Goal: Information Seeking & Learning: Learn about a topic

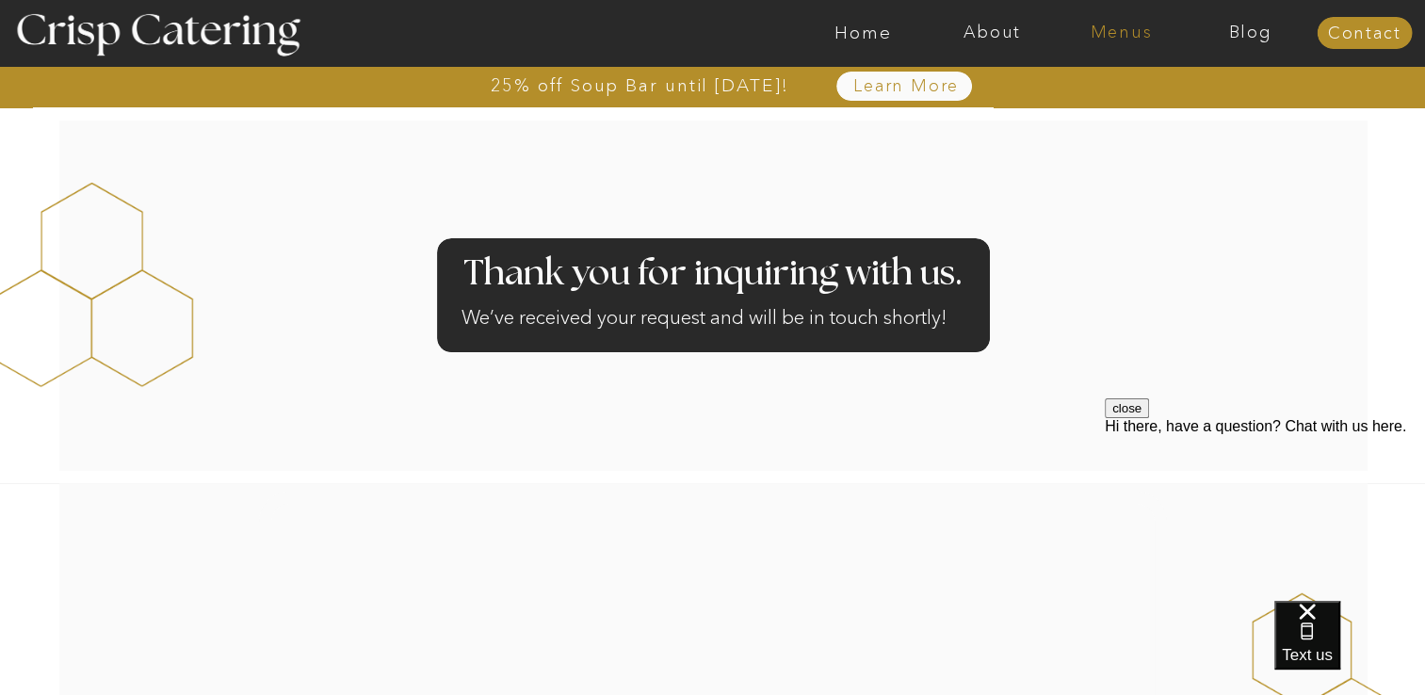
click at [1112, 27] on nav "Menus" at bounding box center [1121, 33] width 129 height 19
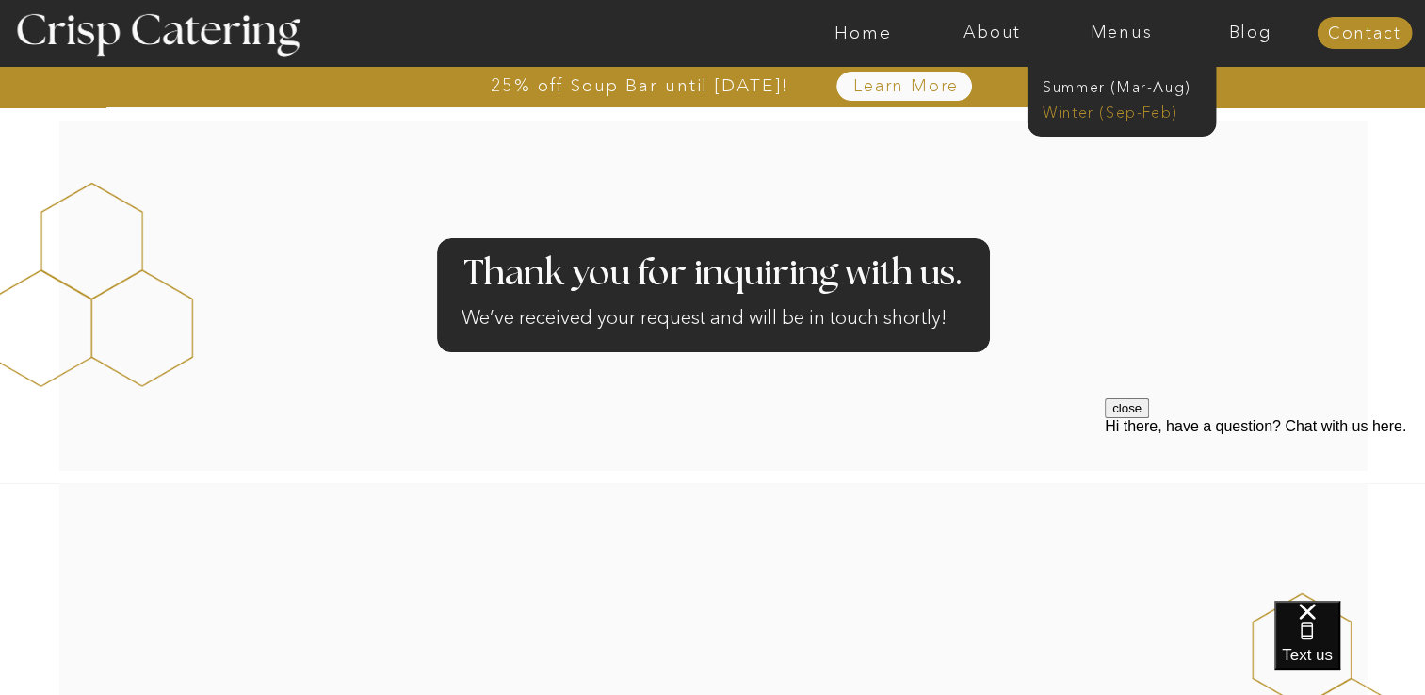
click at [1077, 109] on nav "Winter (Sep-Feb)" at bounding box center [1120, 111] width 155 height 18
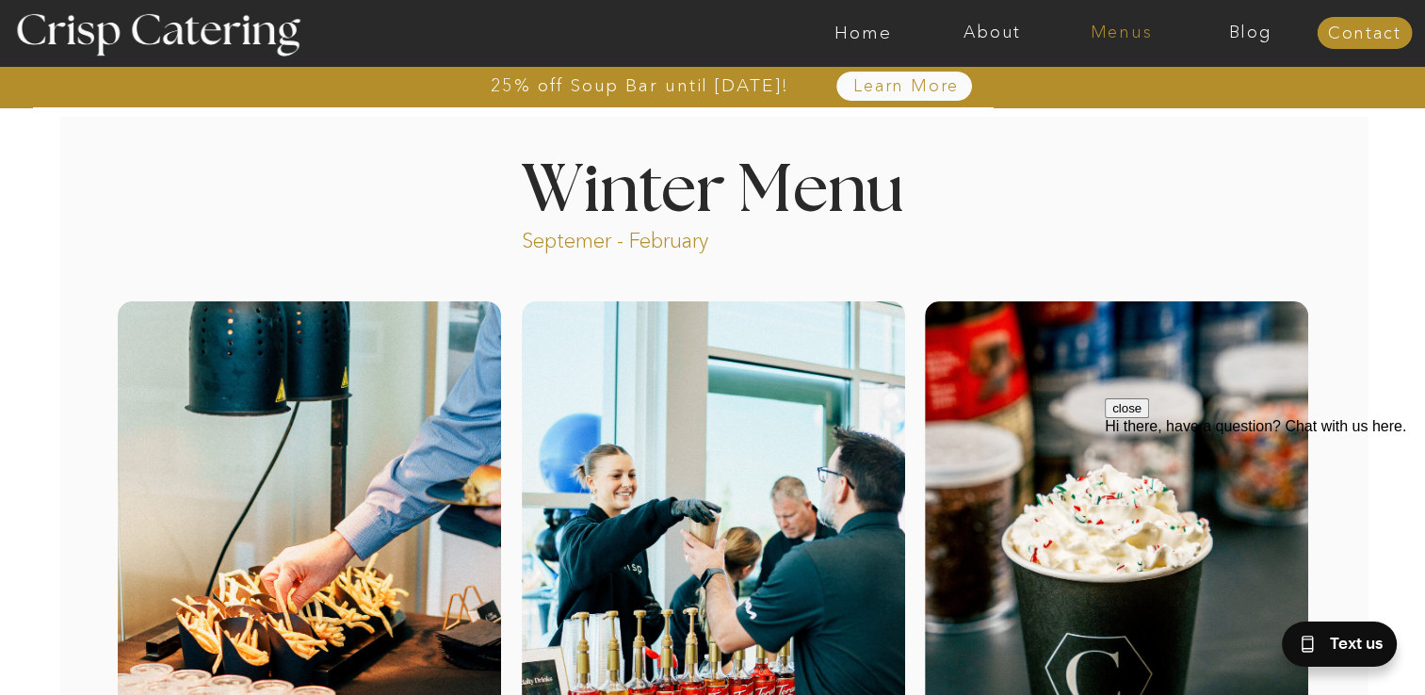
click at [1128, 32] on nav "Menus" at bounding box center [1121, 33] width 129 height 19
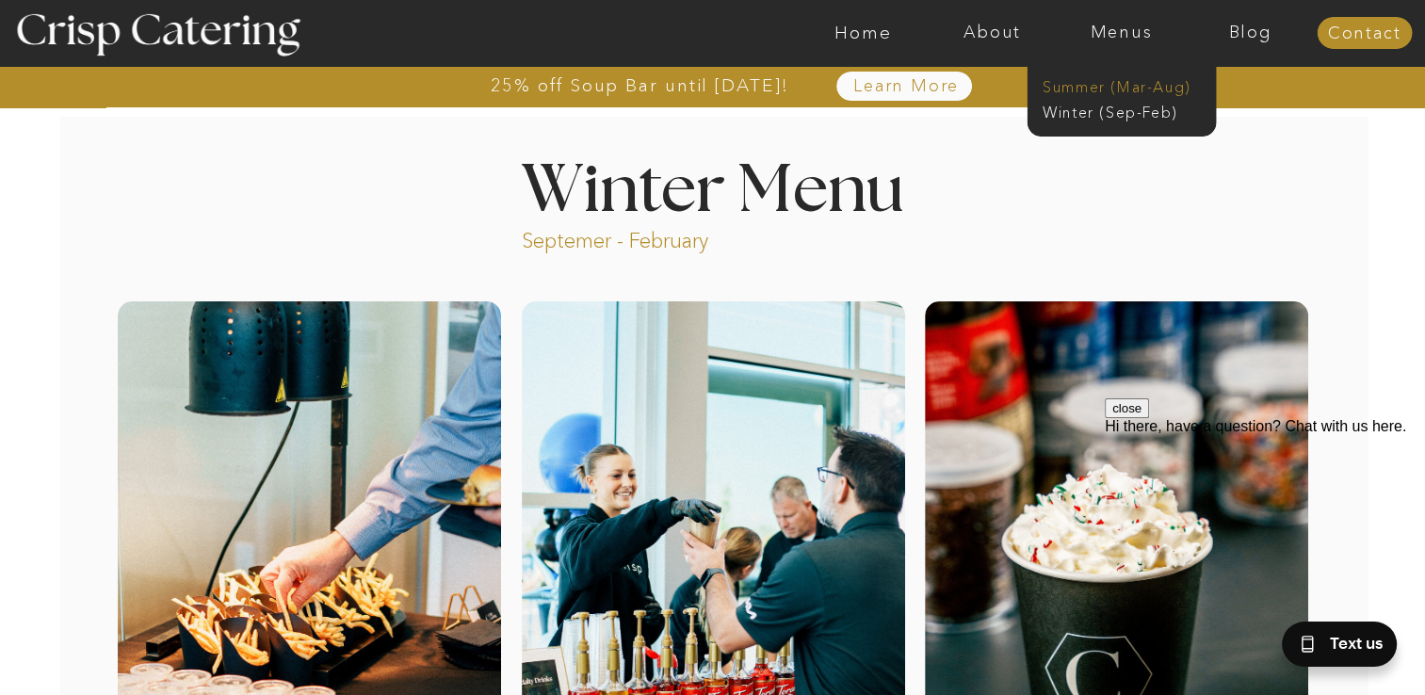
click at [1082, 86] on nav "Summer (Mar-Aug)" at bounding box center [1127, 85] width 169 height 18
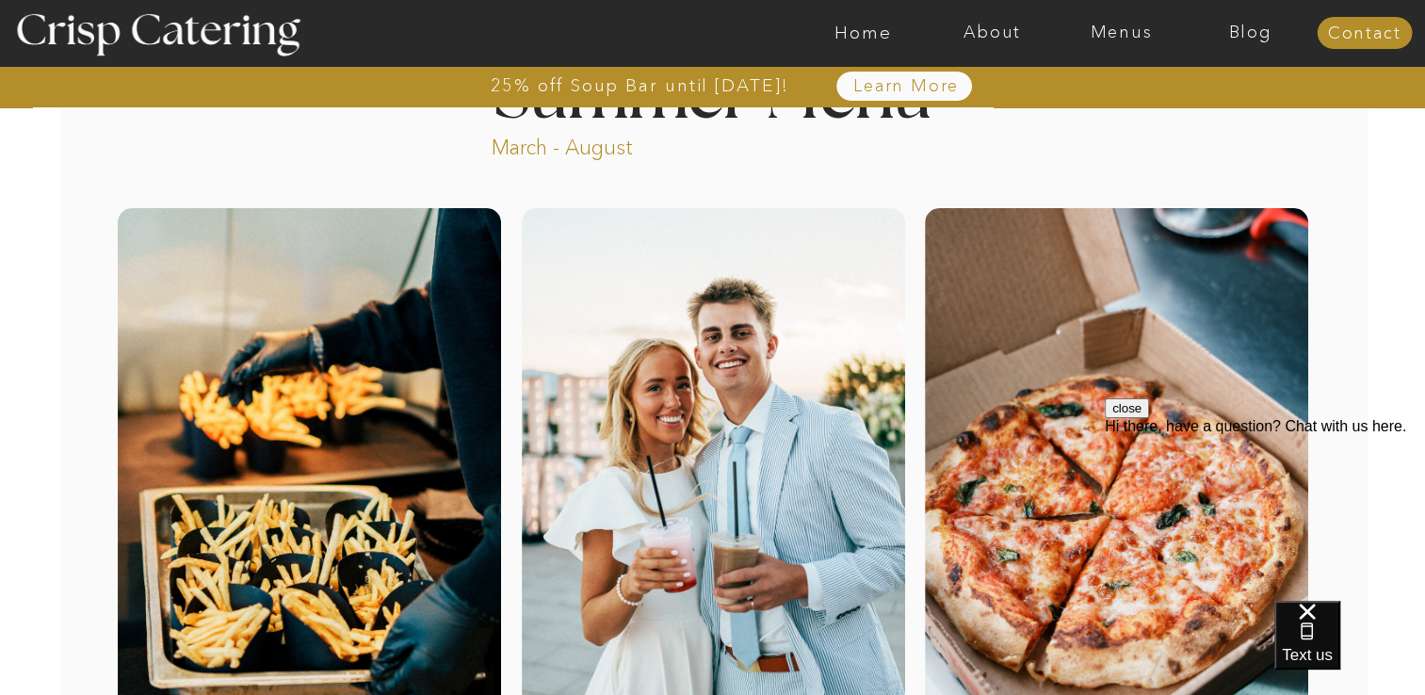
click at [1149, 418] on button "close" at bounding box center [1127, 409] width 44 height 20
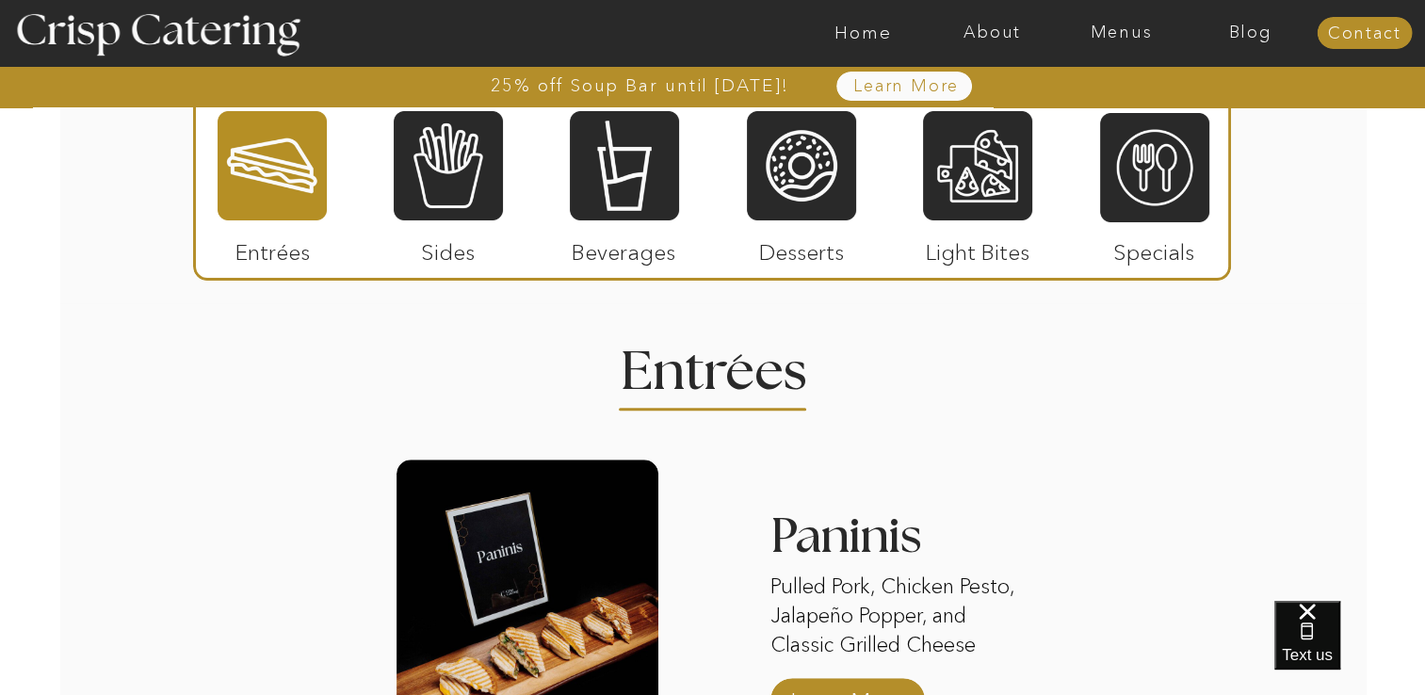
scroll to position [1749, 0]
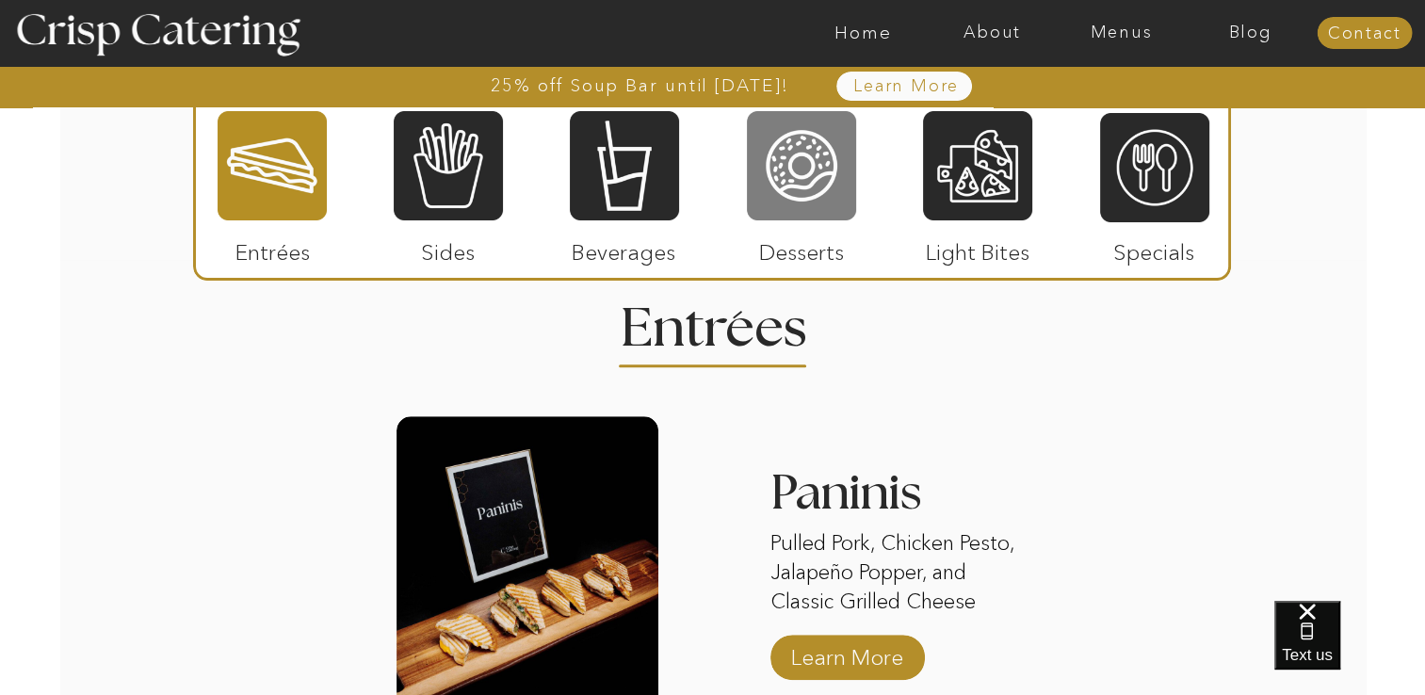
click at [806, 202] on div at bounding box center [801, 165] width 109 height 113
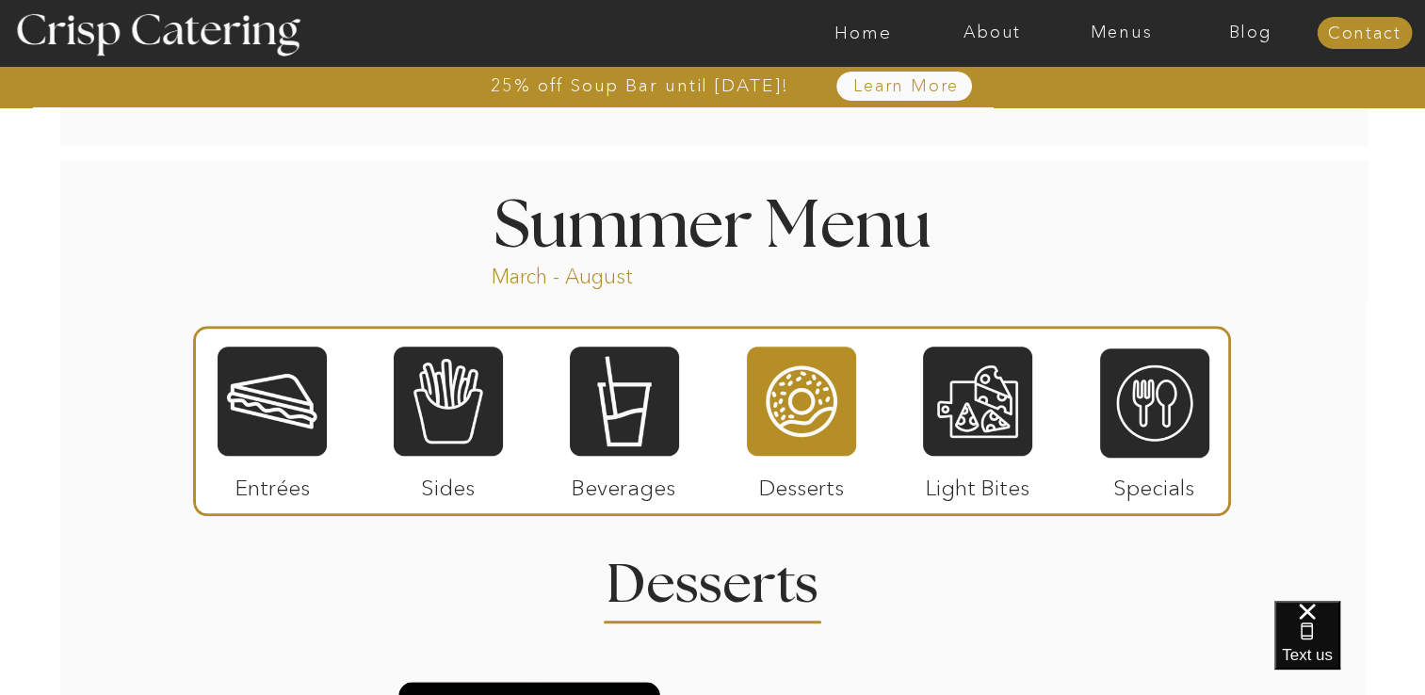
scroll to position [1466, 0]
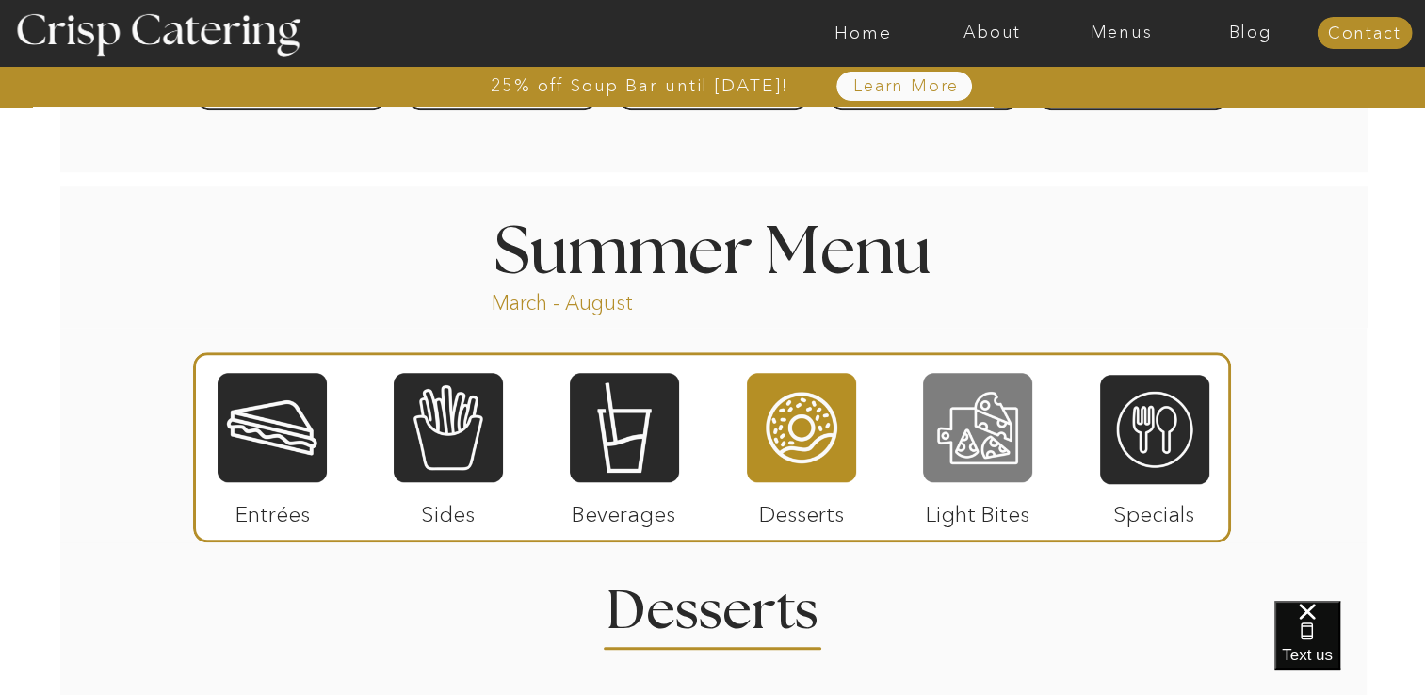
click at [955, 432] on div at bounding box center [977, 427] width 109 height 113
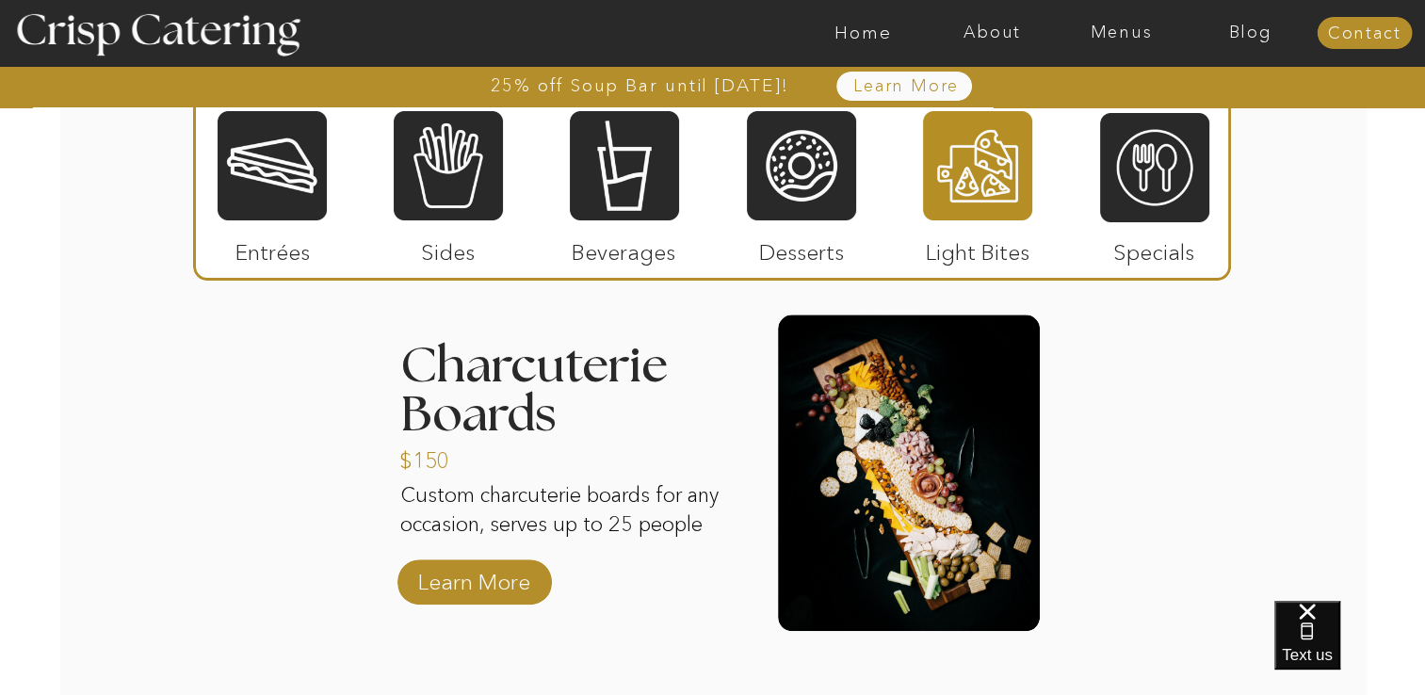
scroll to position [1843, 0]
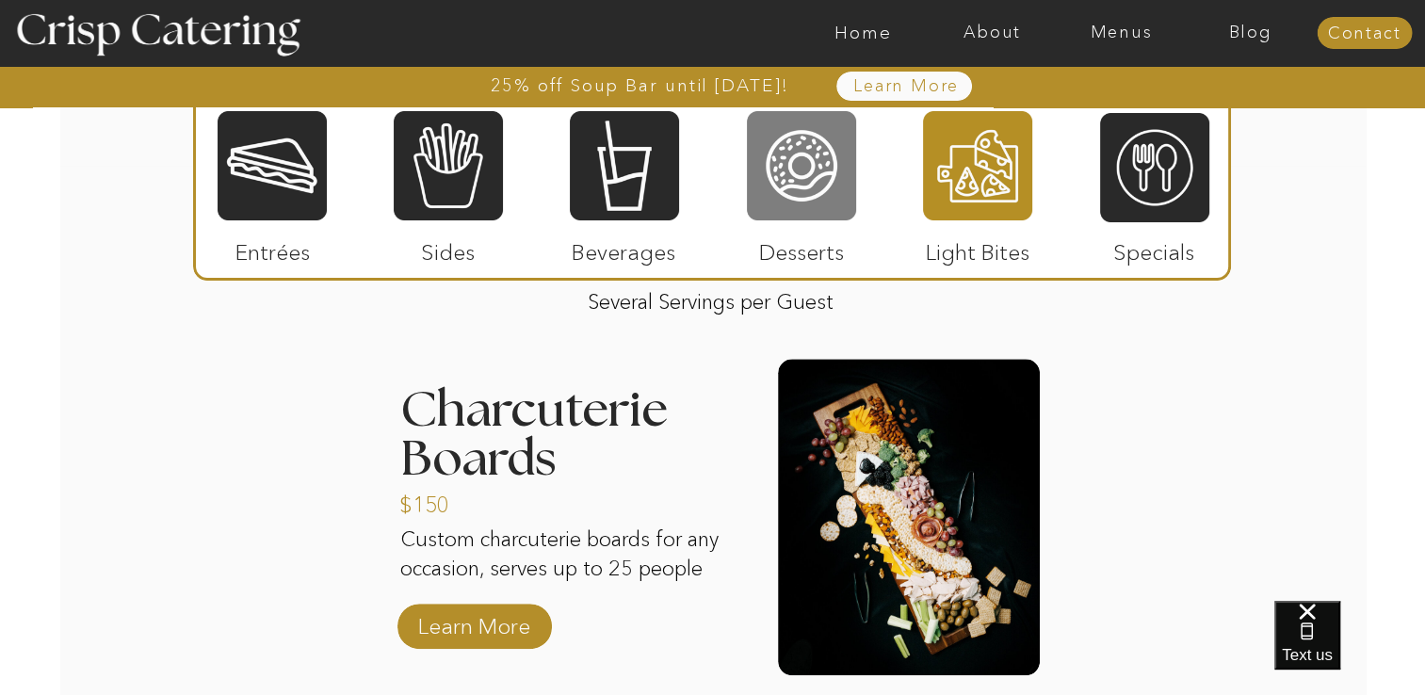
click at [785, 187] on div at bounding box center [801, 165] width 109 height 113
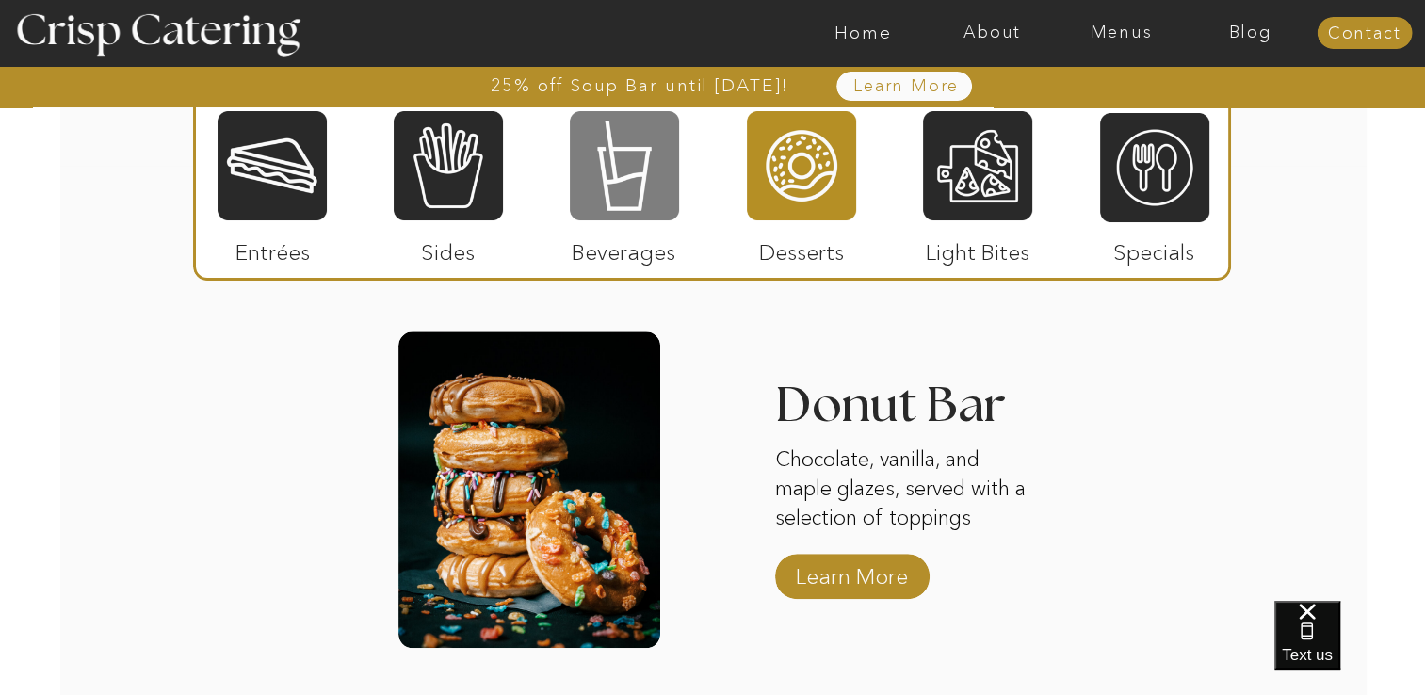
click at [657, 188] on div at bounding box center [624, 165] width 109 height 113
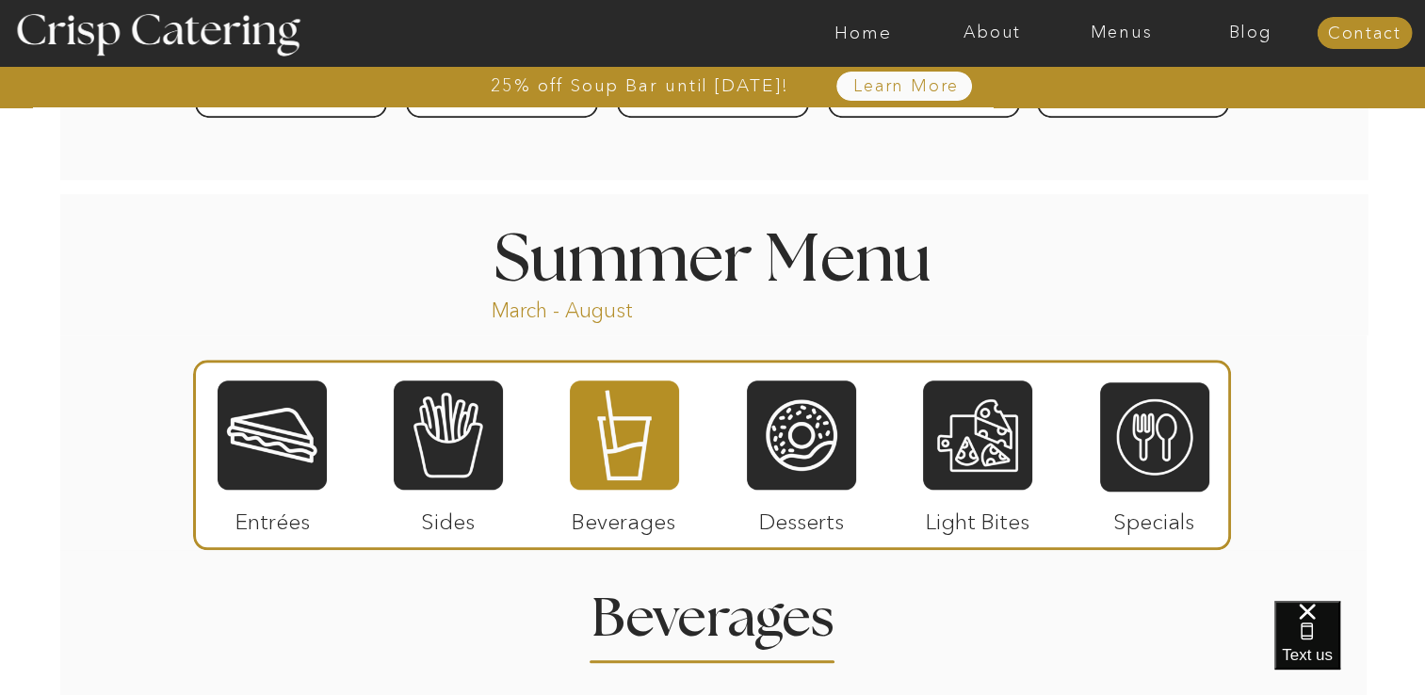
scroll to position [1560, 0]
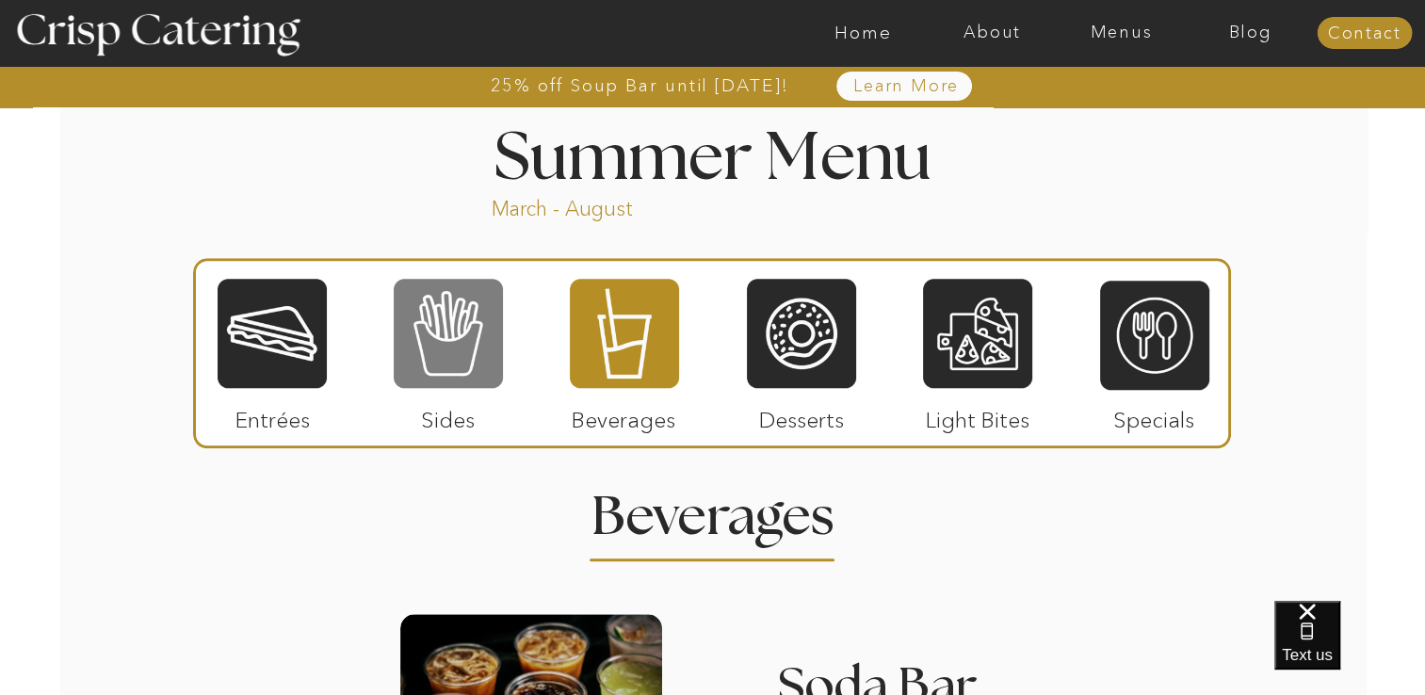
click at [451, 345] on div at bounding box center [448, 333] width 109 height 113
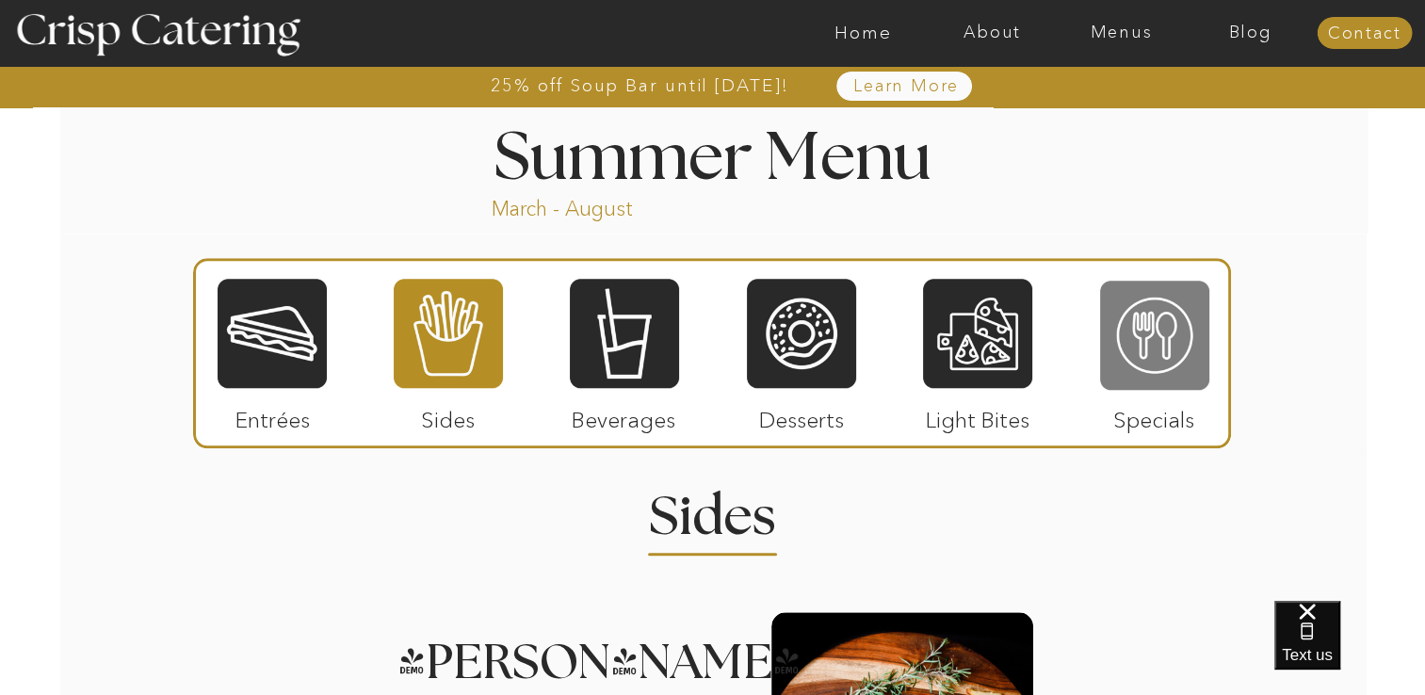
click at [1188, 348] on div at bounding box center [1154, 335] width 109 height 113
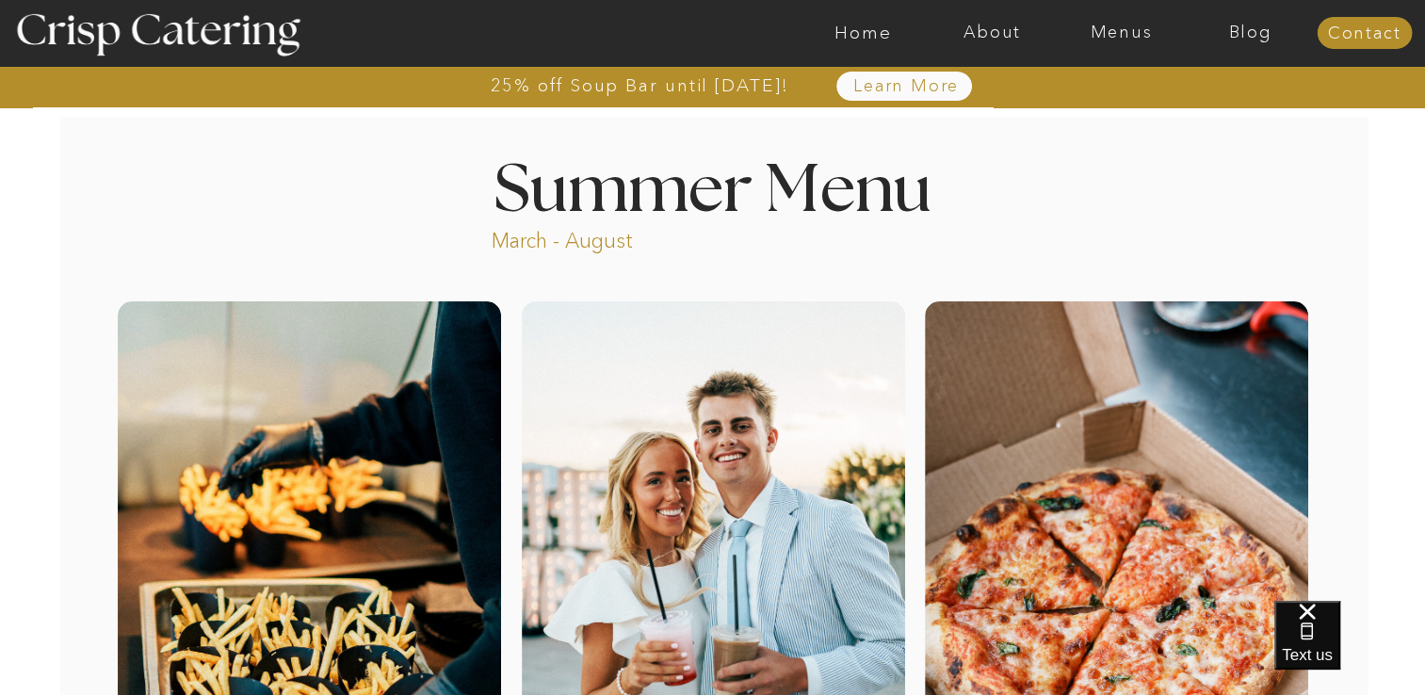
scroll to position [0, 0]
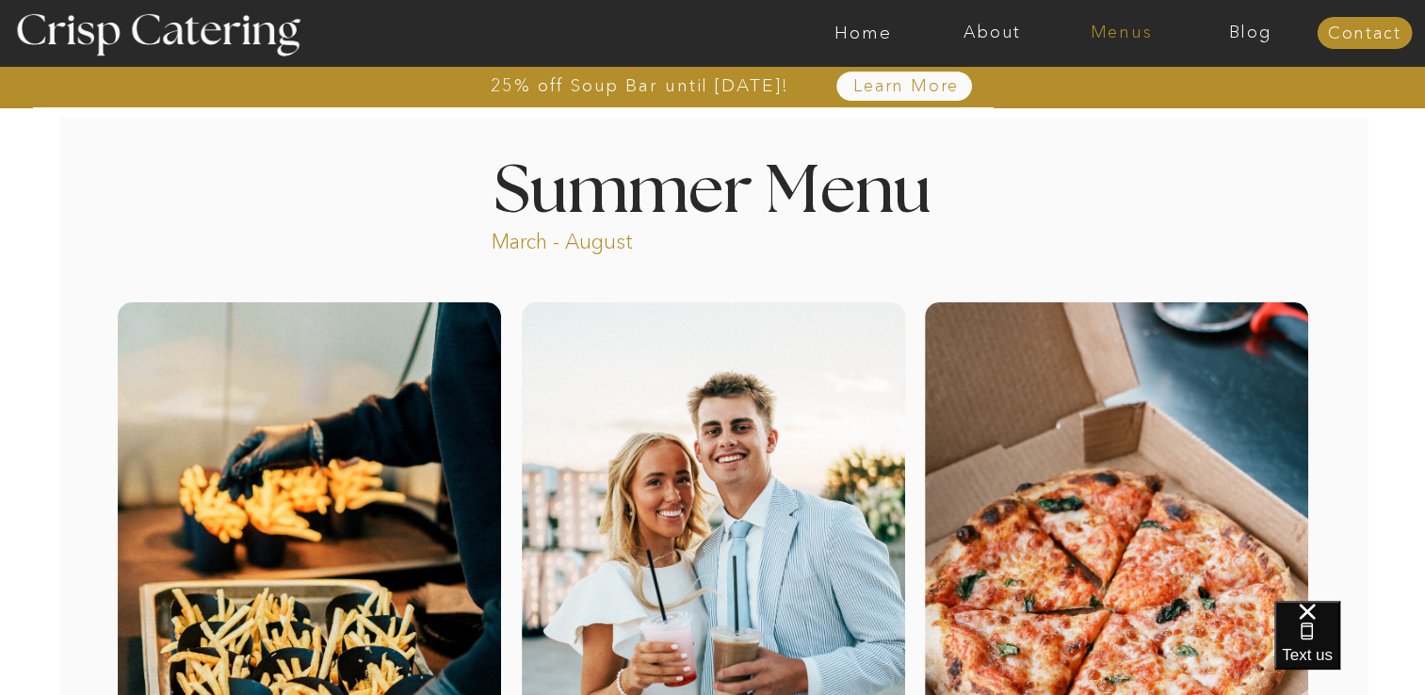
click at [1121, 31] on nav "Menus" at bounding box center [1121, 33] width 129 height 19
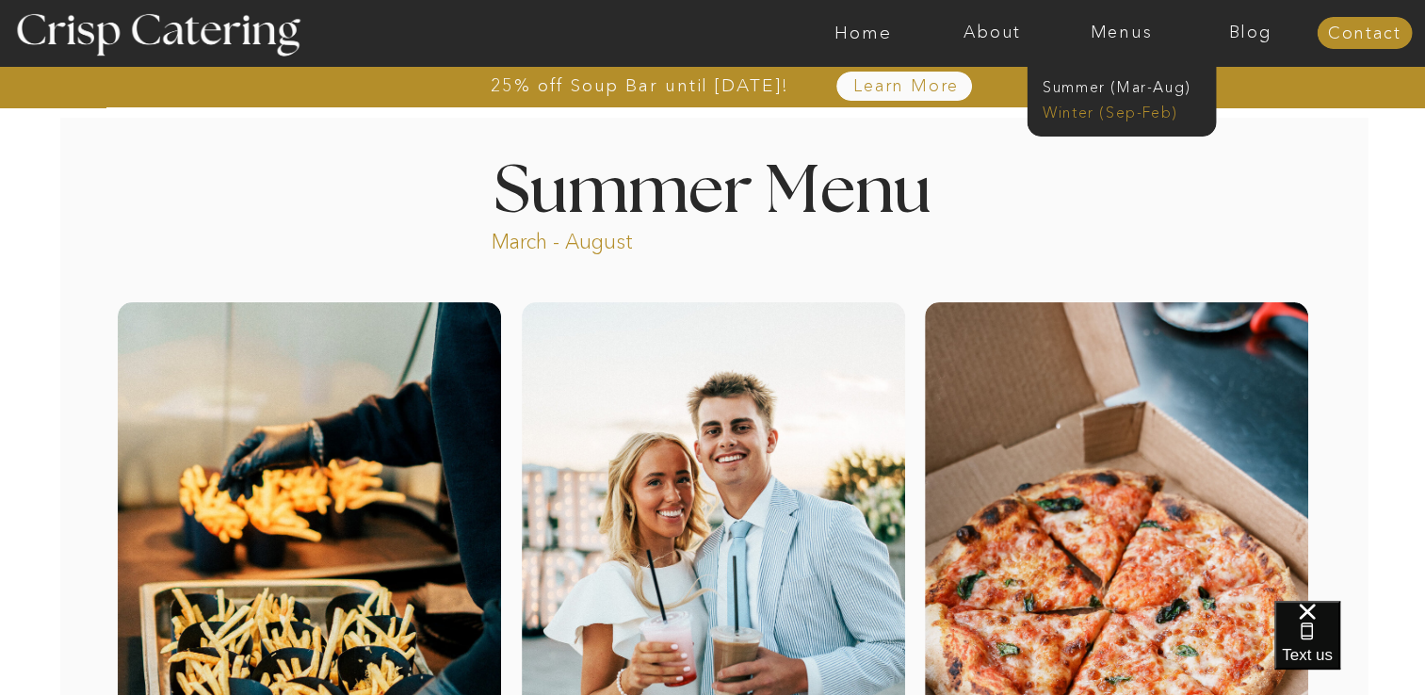
click at [1083, 111] on nav "Winter (Sep-Feb)" at bounding box center [1120, 111] width 155 height 18
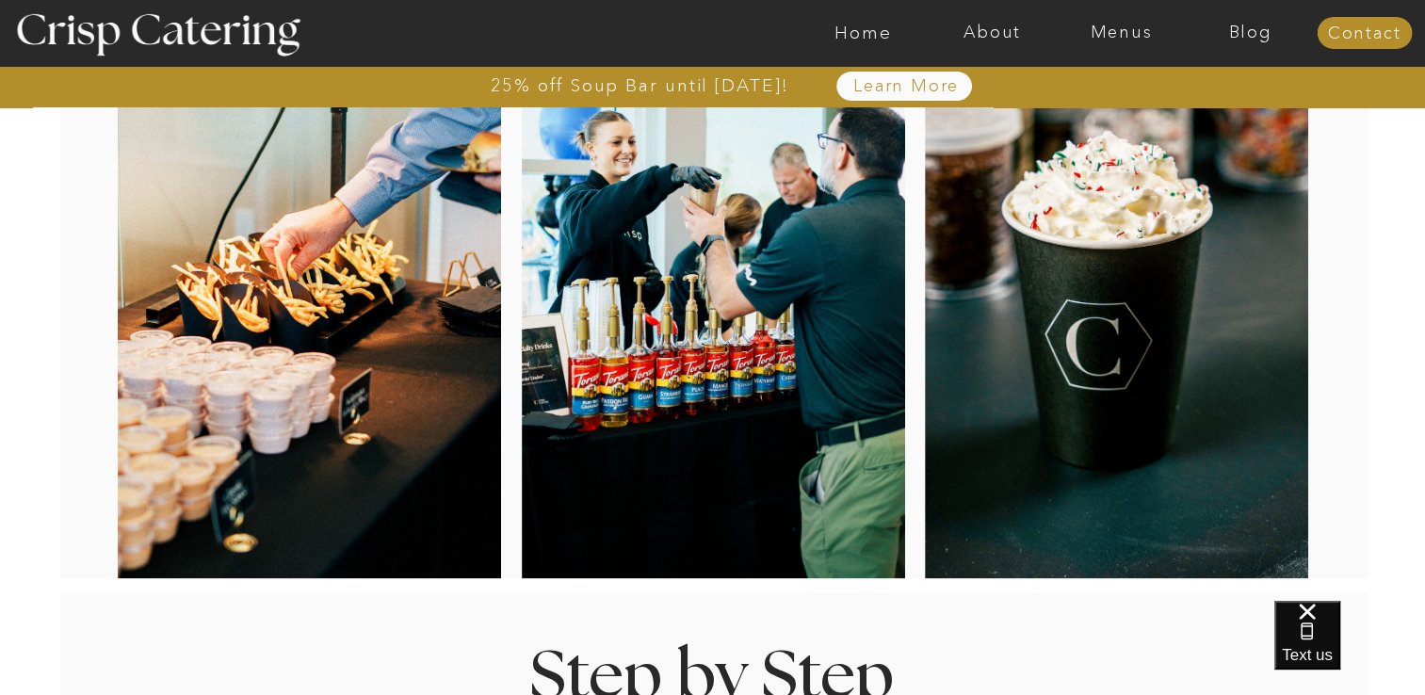
scroll to position [377, 0]
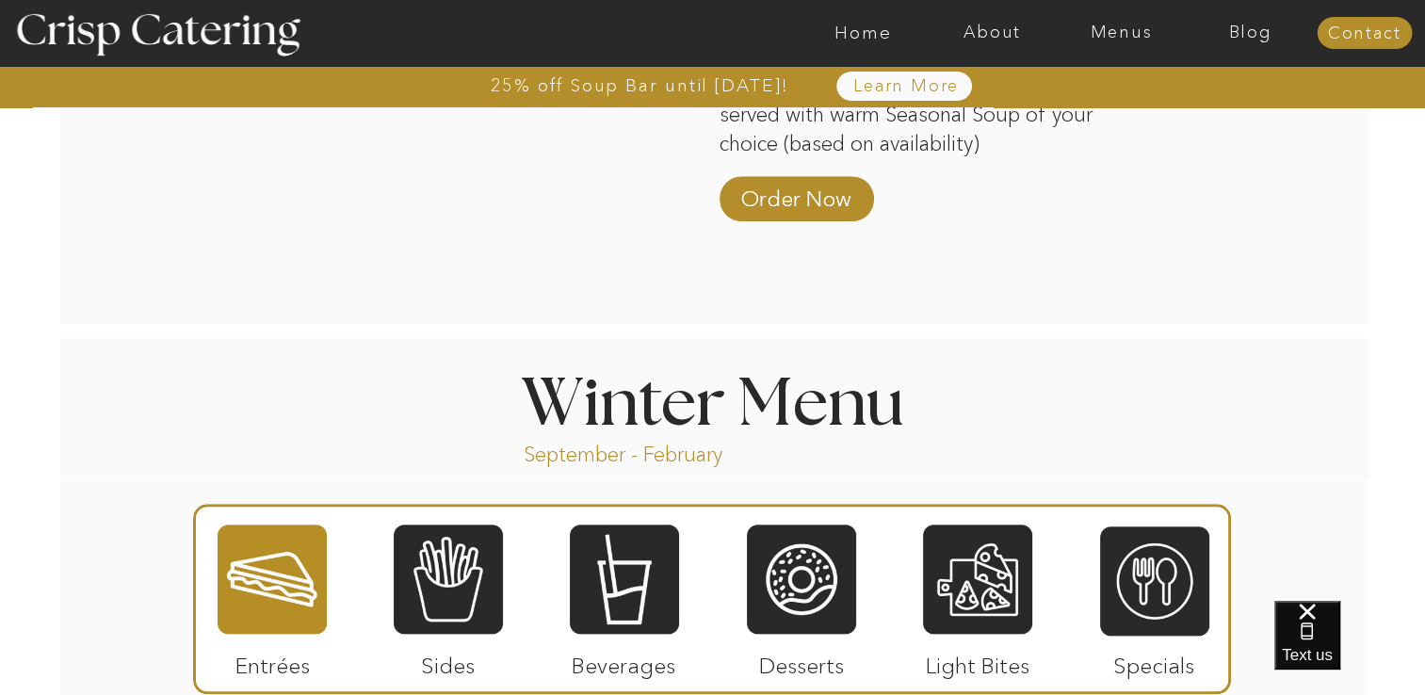
scroll to position [1884, 0]
